Goal: Check status: Check status

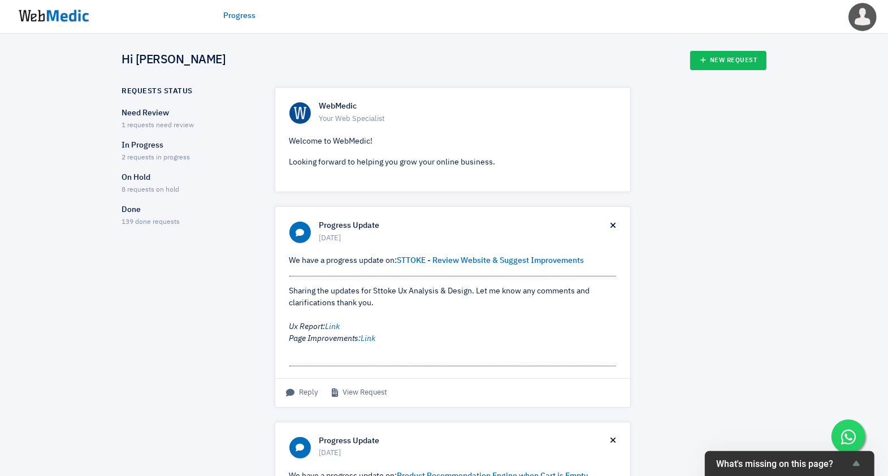
click at [139, 154] on span "2 requests in progress" at bounding box center [156, 157] width 68 height 7
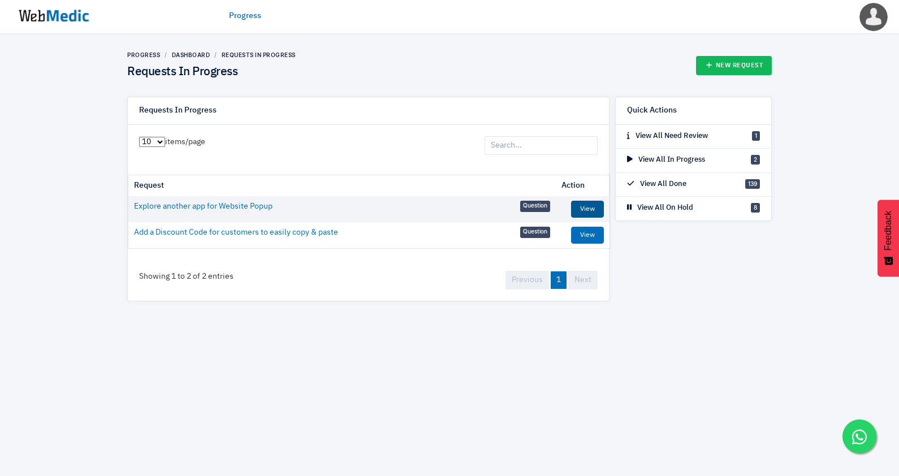
click at [591, 209] on link "View" at bounding box center [587, 209] width 33 height 17
click at [589, 236] on link "View" at bounding box center [587, 235] width 33 height 17
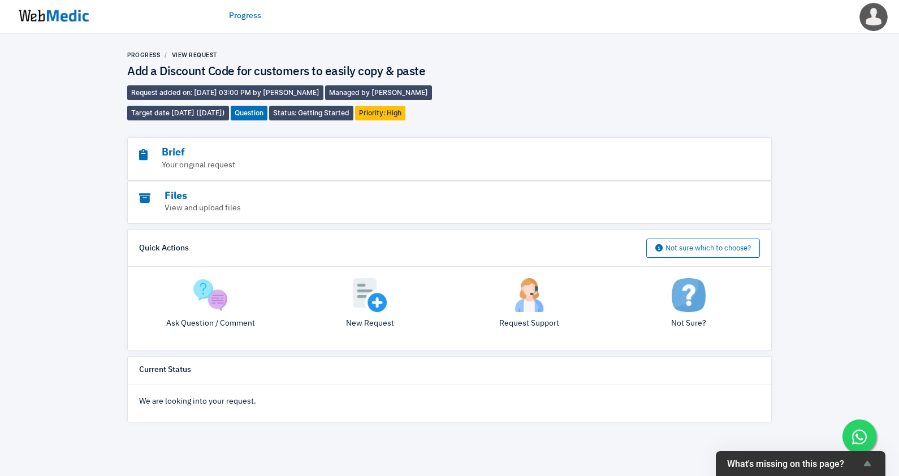
click at [60, 15] on img at bounding box center [53, 15] width 85 height 35
